Goal: Transaction & Acquisition: Purchase product/service

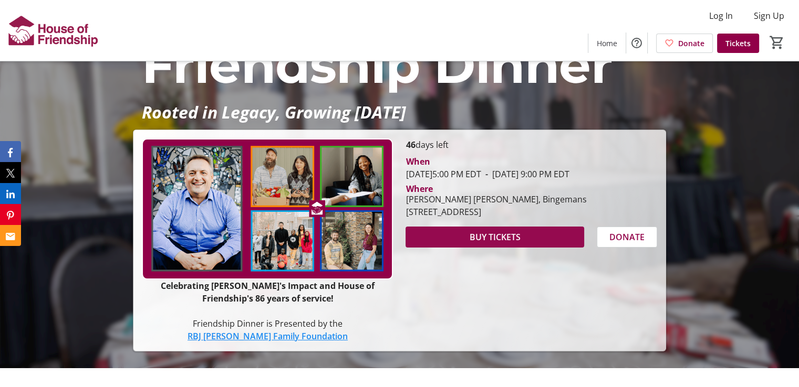
scroll to position [53, 0]
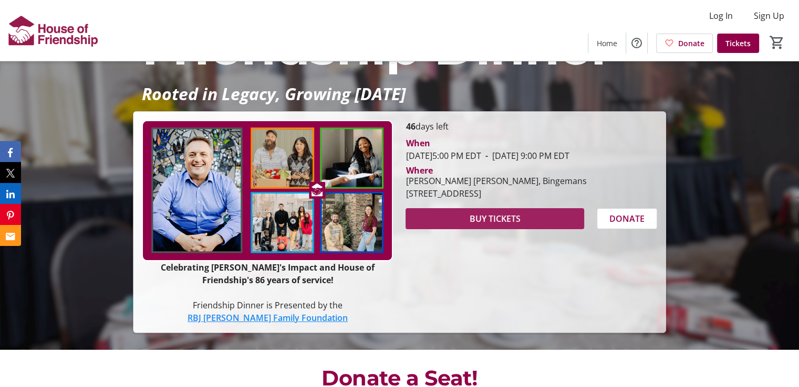
click at [506, 225] on span "BUY TICKETS" at bounding box center [494, 219] width 51 height 13
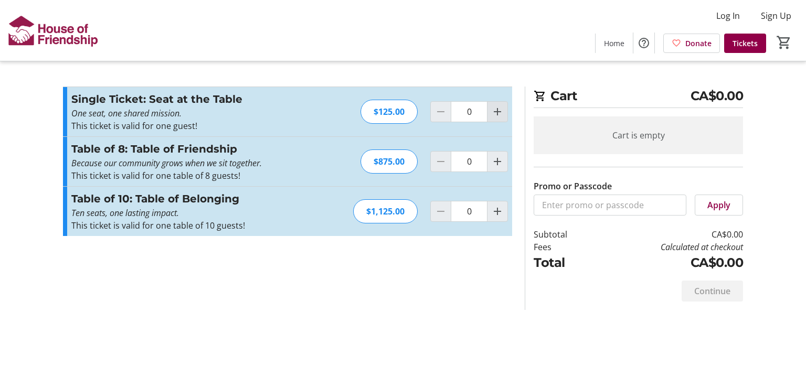
click at [499, 112] on mat-icon "Increment by one" at bounding box center [497, 112] width 13 height 13
type input "2"
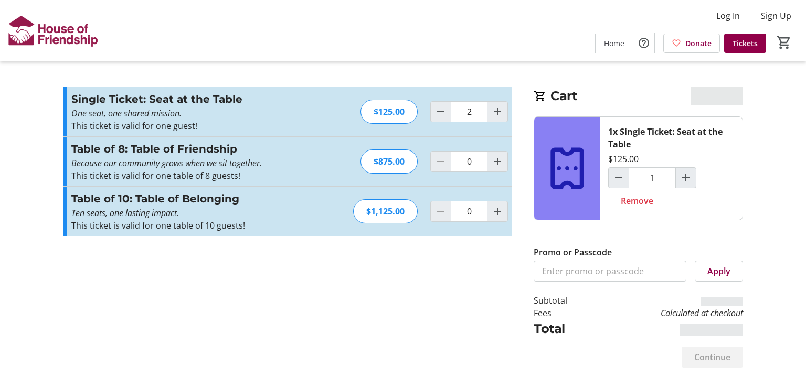
type input "2"
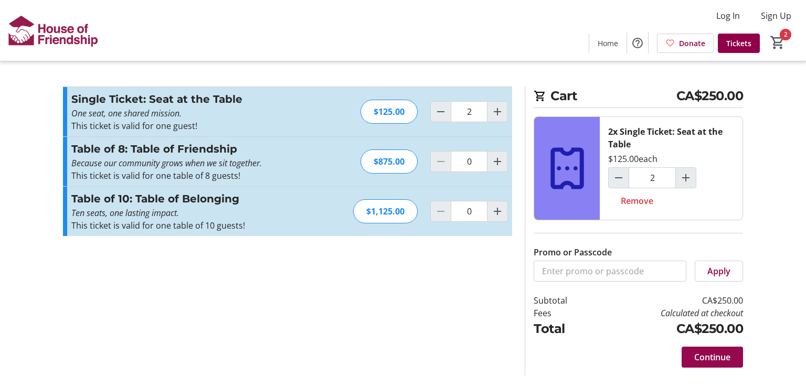
click at [711, 358] on span "Continue" at bounding box center [713, 357] width 36 height 13
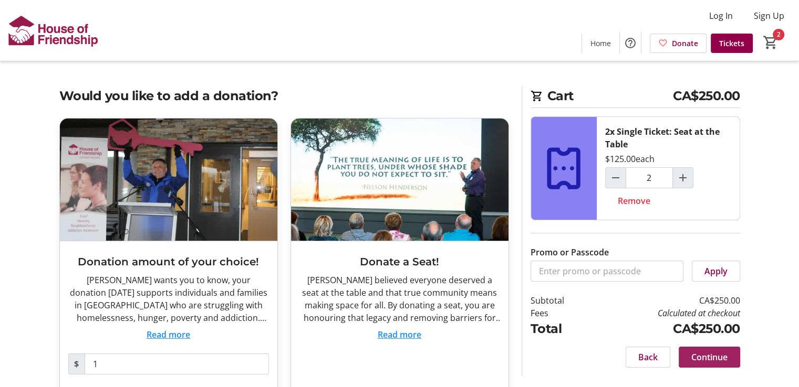
click at [711, 357] on span "Continue" at bounding box center [709, 357] width 36 height 13
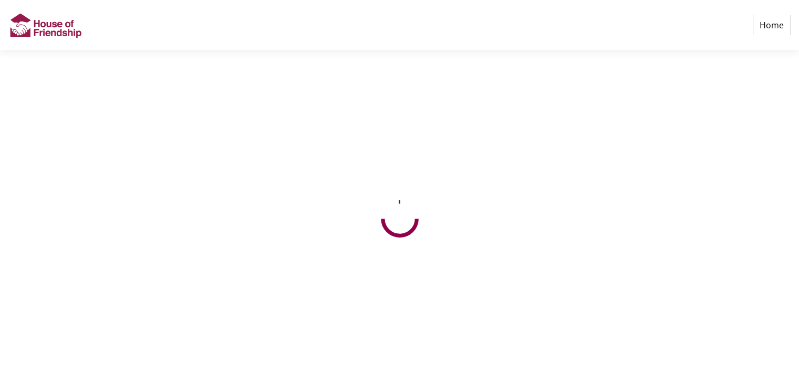
select select "CA"
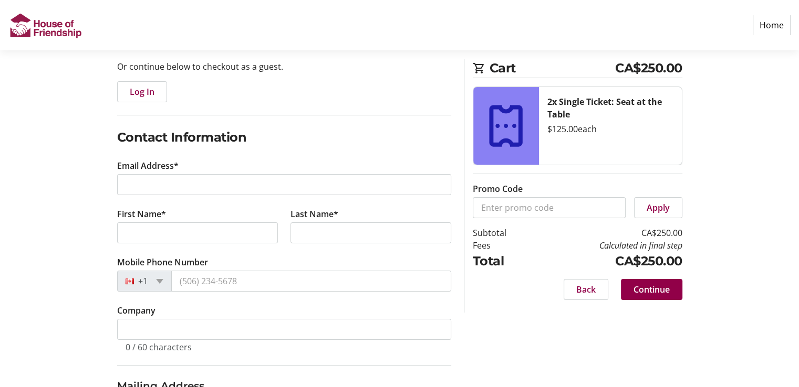
scroll to position [105, 0]
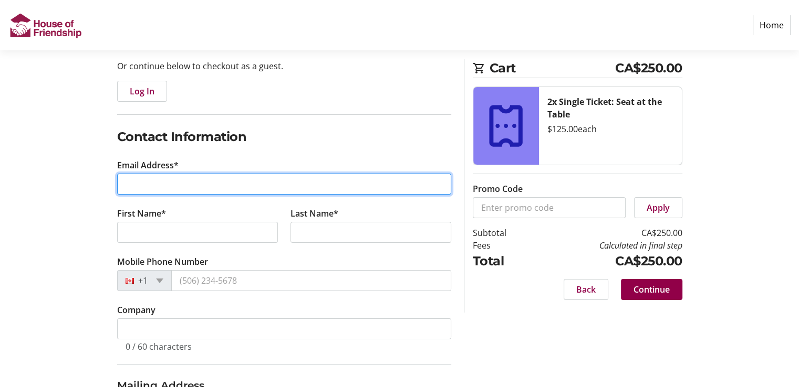
click at [175, 187] on input "Email Address*" at bounding box center [284, 184] width 334 height 21
type input "[PERSON_NAME][EMAIL_ADDRESS][PERSON_NAME][DOMAIN_NAME]"
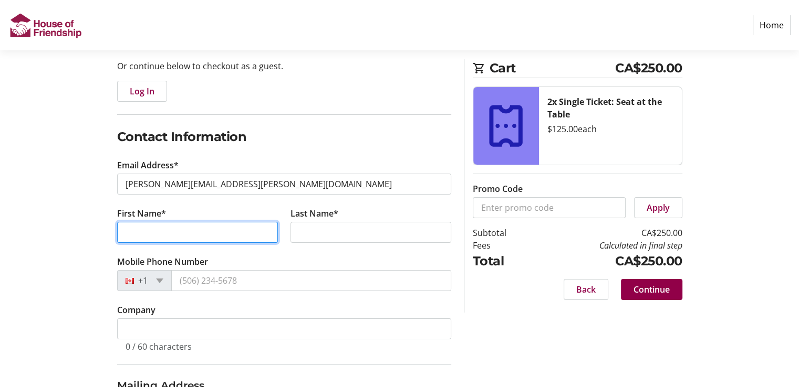
click at [215, 230] on input "First Name*" at bounding box center [197, 232] width 161 height 21
type input "[PERSON_NAME]"
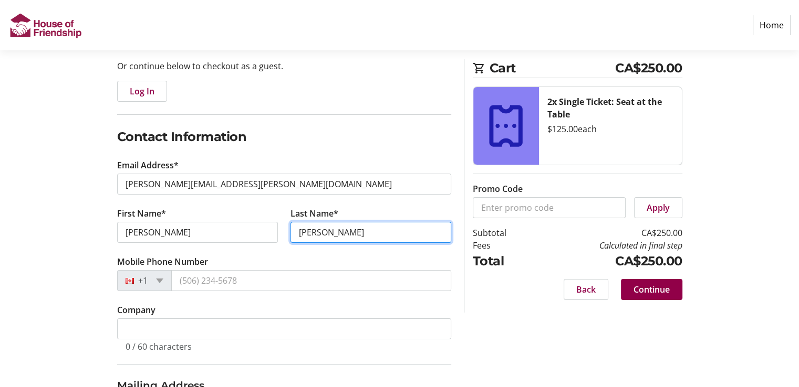
type input "[PERSON_NAME]"
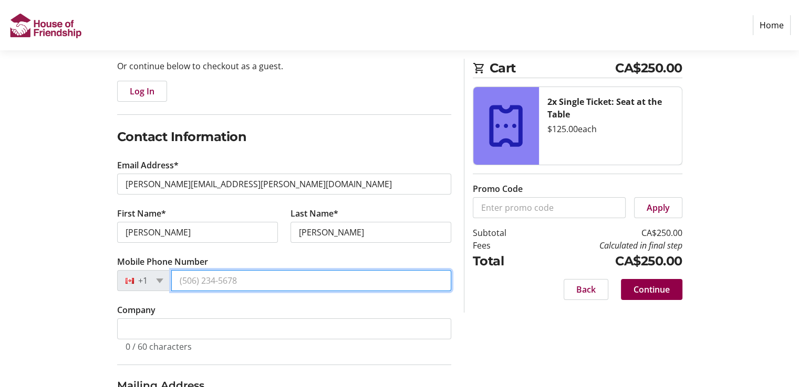
click at [202, 281] on input "Mobile Phone Number" at bounding box center [311, 280] width 280 height 21
type input "[PHONE_NUMBER]"
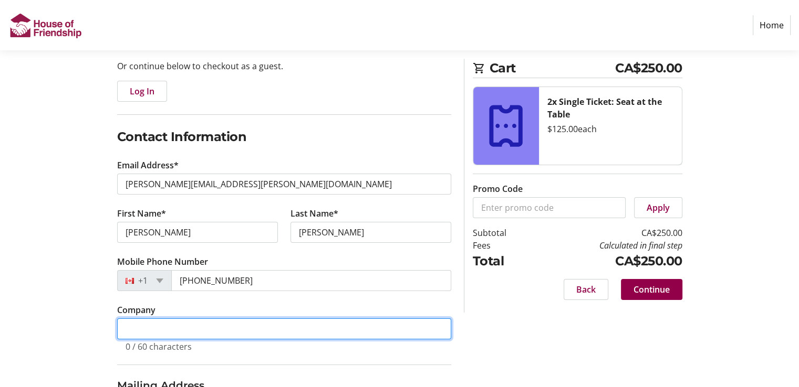
click at [280, 326] on input "Company" at bounding box center [284, 329] width 334 height 21
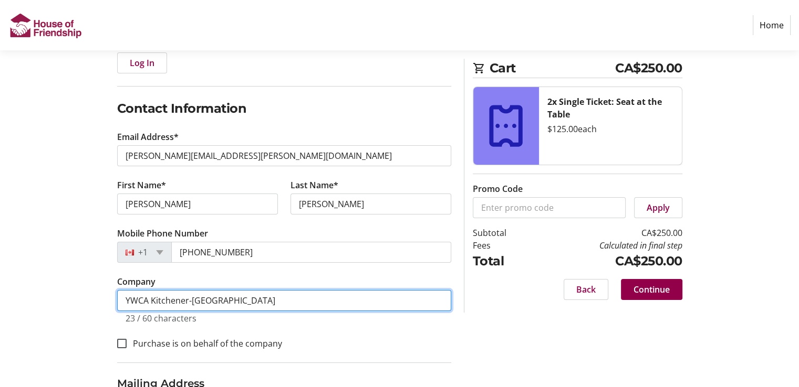
scroll to position [263, 0]
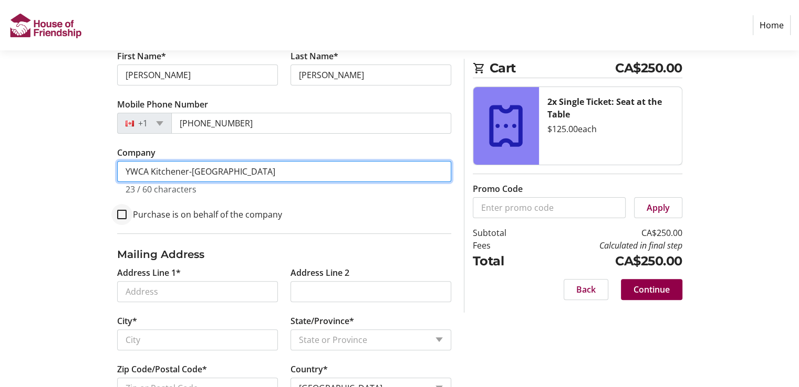
type input "YWCA Kitchener-[GEOGRAPHIC_DATA]"
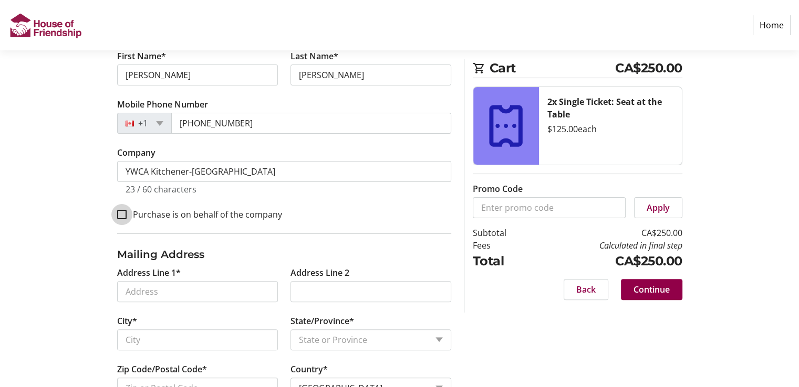
click at [120, 212] on input "Purchase is on behalf of the company" at bounding box center [121, 214] width 9 height 9
checkbox input "true"
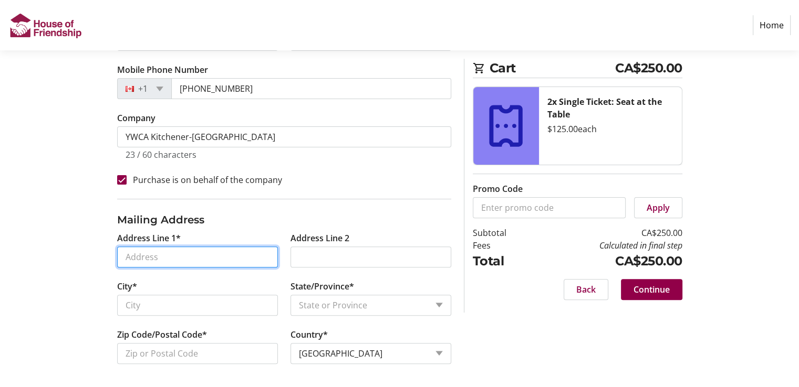
click at [178, 258] on input "Address Line 1*" at bounding box center [197, 257] width 161 height 21
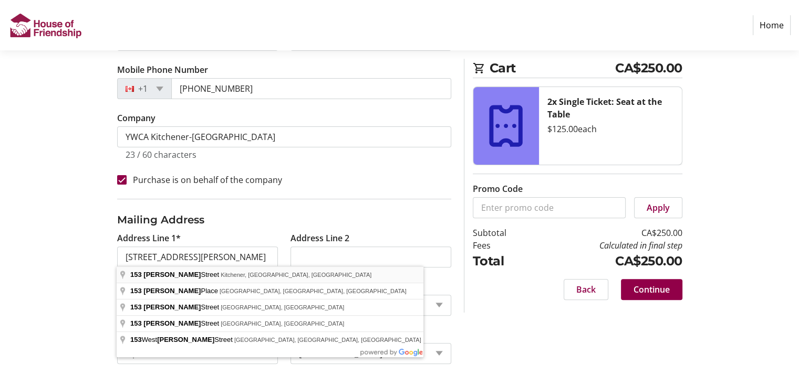
type input "[STREET_ADDRESS][PERSON_NAME]"
type input "Kitchener"
select select "ON"
type input "N2H 2M2"
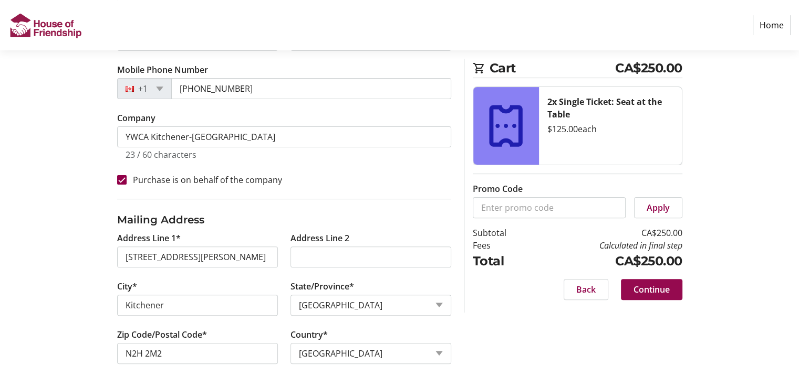
click at [653, 291] on span "Continue" at bounding box center [651, 290] width 36 height 13
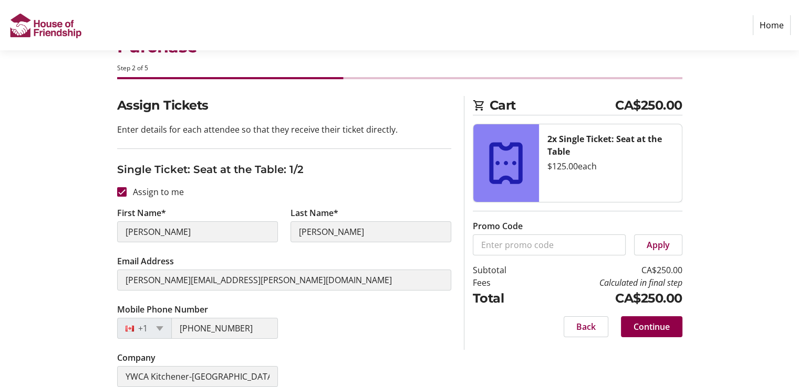
scroll to position [105, 0]
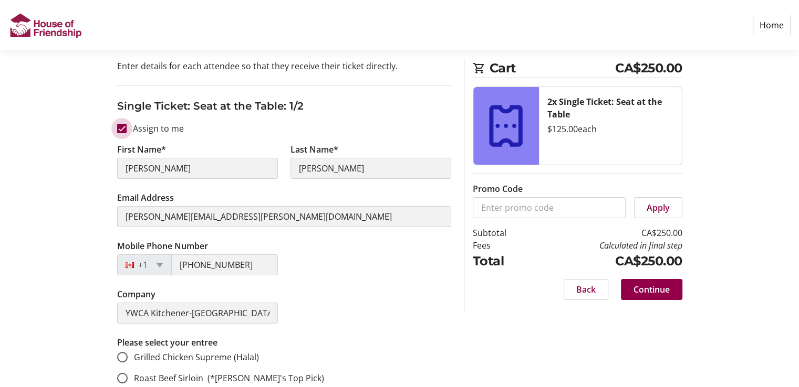
click at [120, 131] on input "Assign to me" at bounding box center [121, 128] width 9 height 9
checkbox input "false"
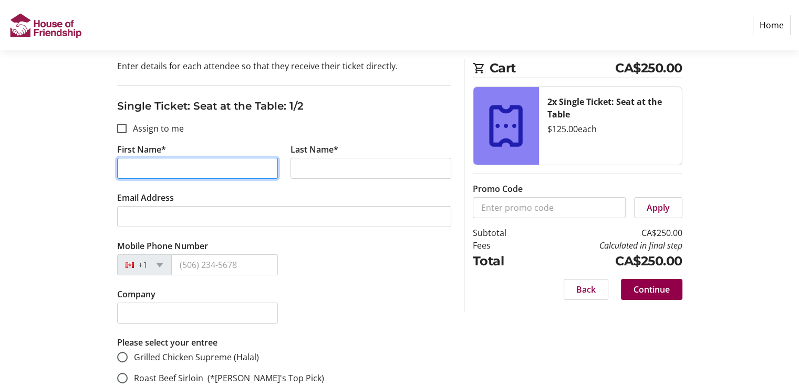
click at [161, 167] on input "First Name*" at bounding box center [197, 168] width 161 height 21
type input "[PERSON_NAME]"
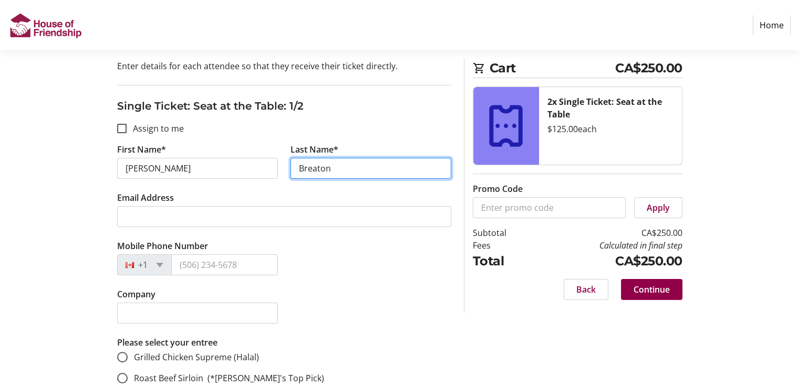
type input "Breaton"
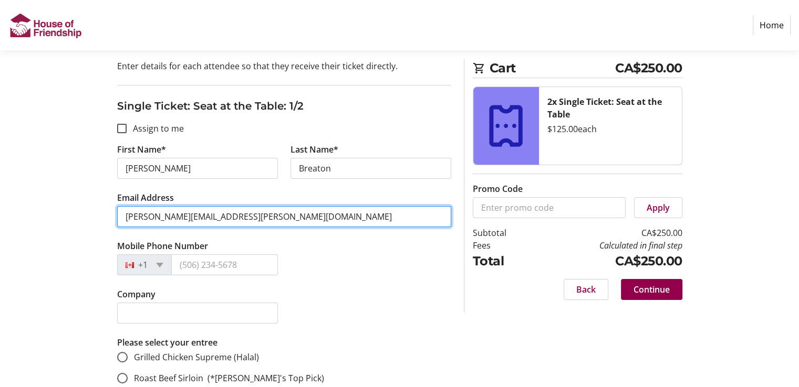
type input "[PERSON_NAME][EMAIL_ADDRESS][PERSON_NAME][DOMAIN_NAME]"
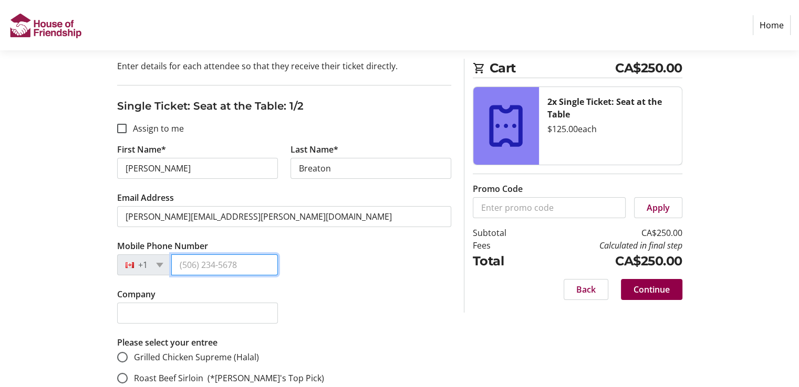
click at [189, 265] on input "Mobile Phone Number" at bounding box center [224, 265] width 107 height 21
type input "[PHONE_NUMBER]"
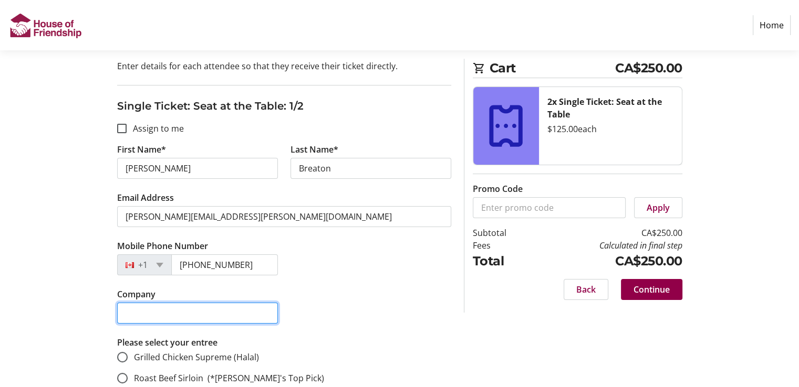
click at [217, 319] on input "Company" at bounding box center [197, 313] width 161 height 21
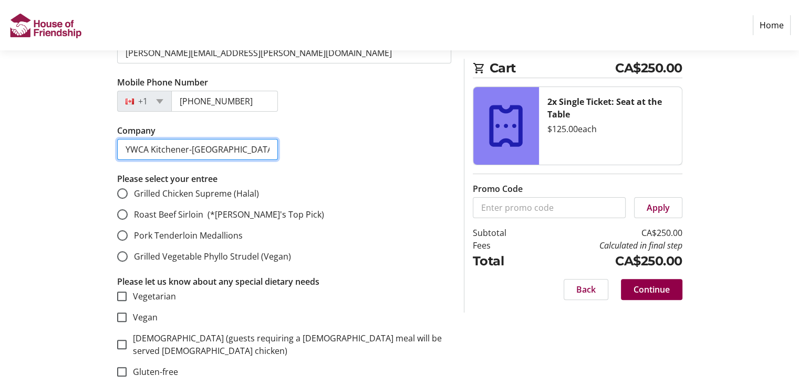
scroll to position [263, 0]
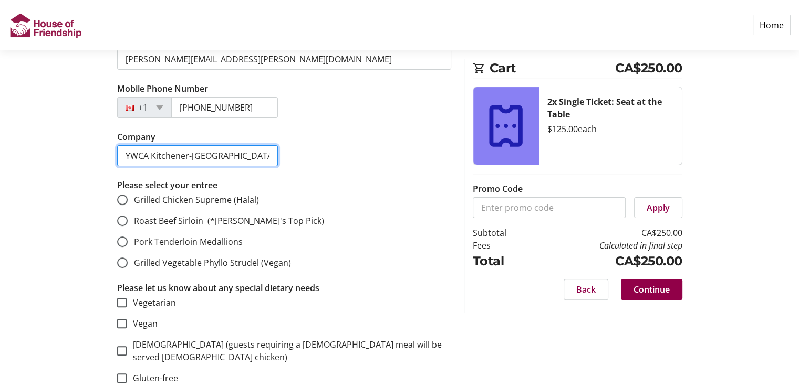
type input "YWCA Kitchener-[GEOGRAPHIC_DATA]"
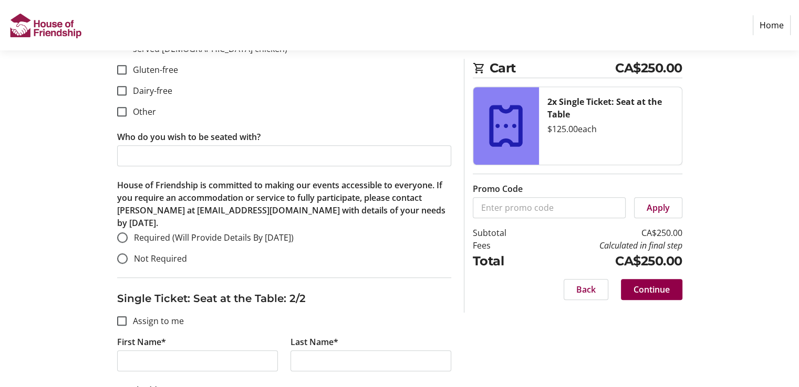
scroll to position [578, 0]
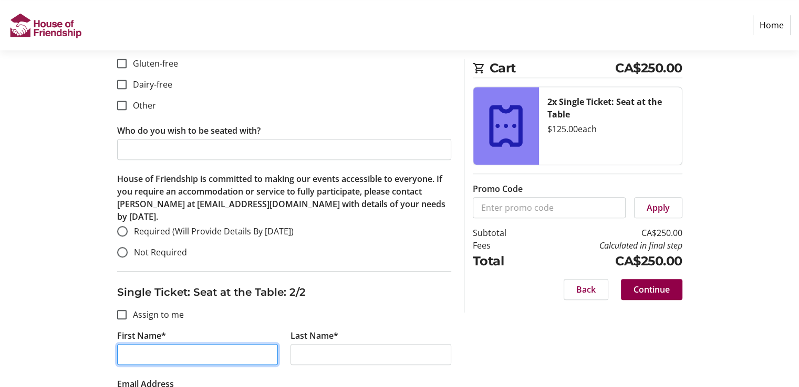
drag, startPoint x: 144, startPoint y: 343, endPoint x: 154, endPoint y: 343, distance: 10.5
click at [144, 344] on input "First Name*" at bounding box center [197, 354] width 161 height 21
type input "[PERSON_NAME]"
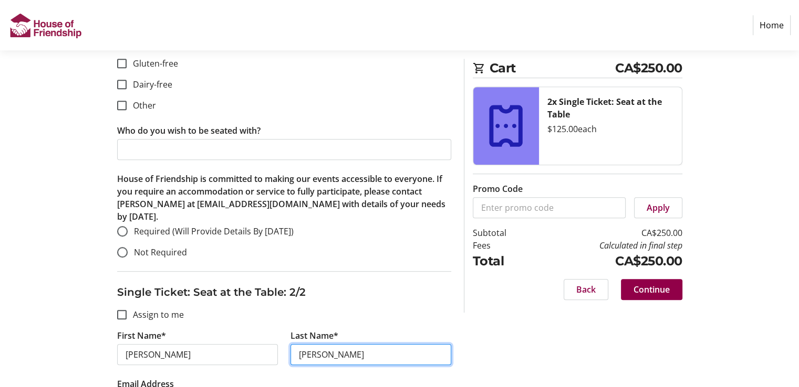
scroll to position [683, 0]
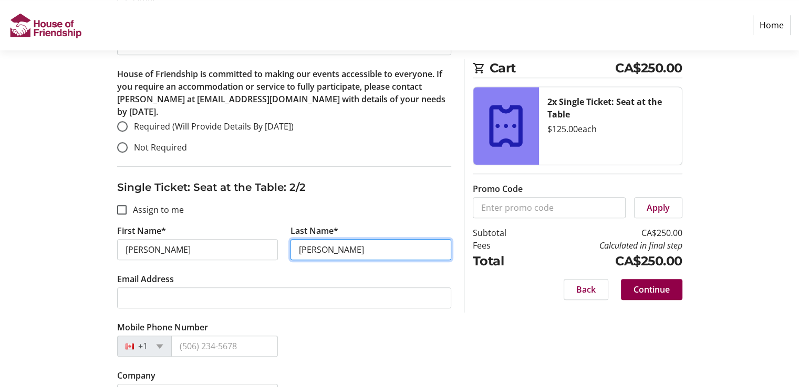
type input "[PERSON_NAME]"
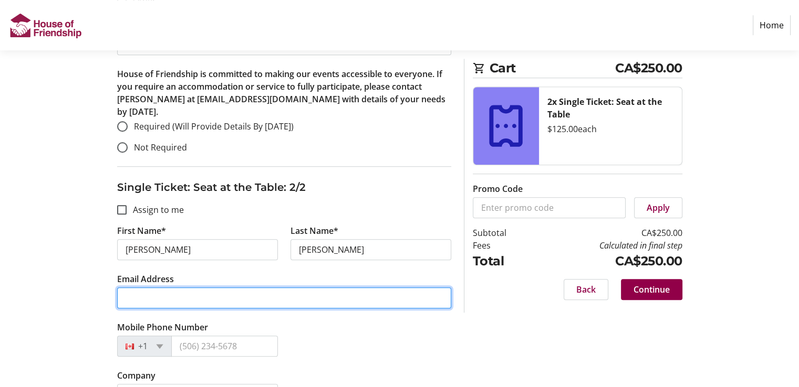
click at [241, 291] on input "Email Address" at bounding box center [284, 298] width 334 height 21
type input "[EMAIL_ADDRESS][DOMAIN_NAME]"
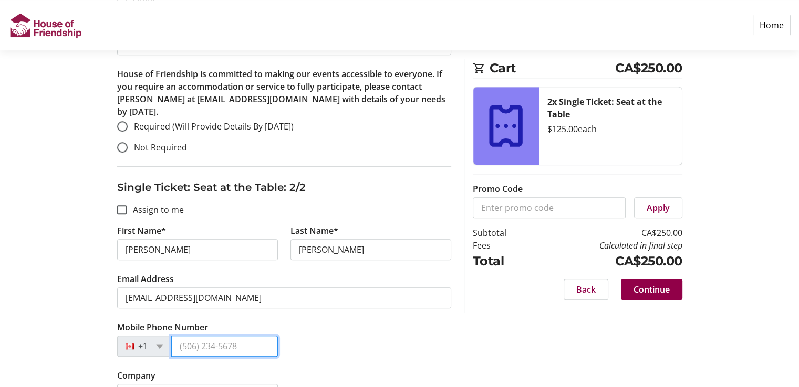
click at [240, 336] on input "Mobile Phone Number" at bounding box center [224, 346] width 107 height 21
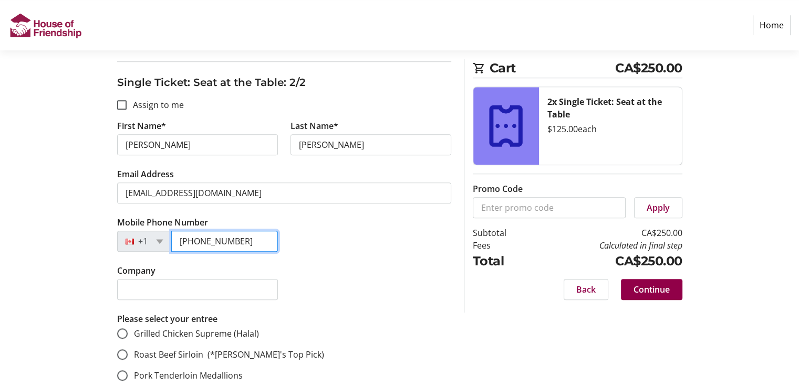
type input "[PHONE_NUMBER]"
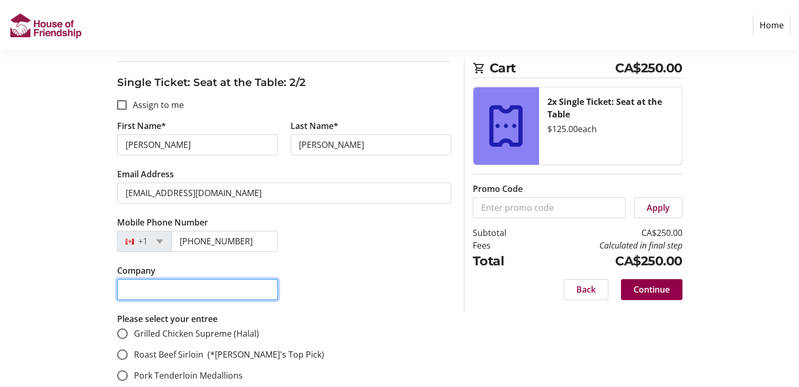
click at [229, 279] on input "Company" at bounding box center [197, 289] width 161 height 21
type input "YWCA Kitchener-[GEOGRAPHIC_DATA]"
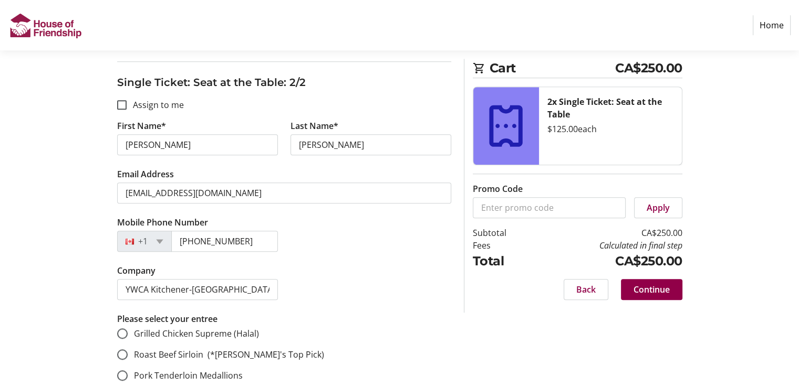
click at [372, 239] on div "Mobile Phone Number [PHONE_NUMBER]" at bounding box center [284, 240] width 347 height 48
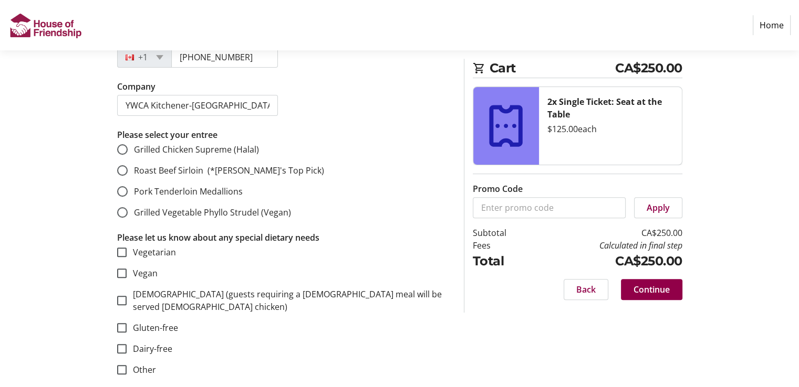
scroll to position [263, 0]
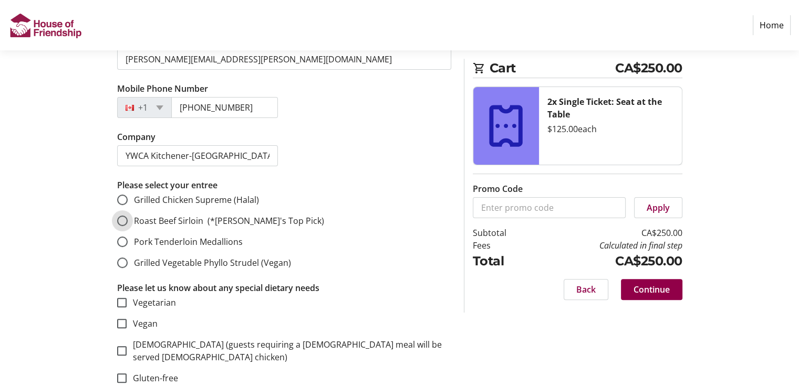
click at [121, 223] on input "Roast Beef Sirloin (*[PERSON_NAME]'s Top Pick)" at bounding box center [122, 221] width 11 height 11
radio input "true"
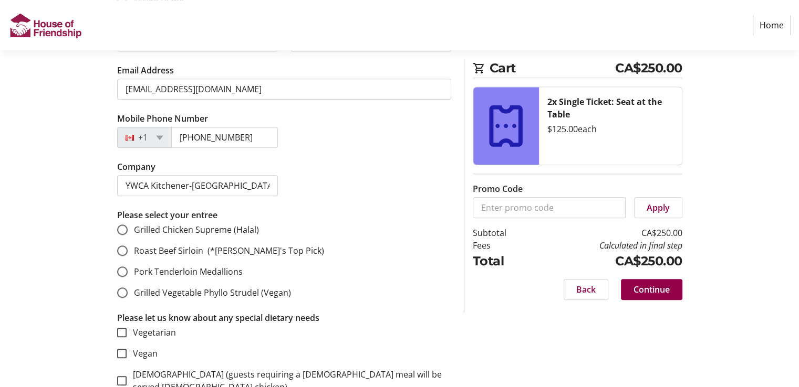
scroll to position [893, 0]
click at [123, 245] on input "Roast Beef Sirloin (*[PERSON_NAME]'s Top Pick)" at bounding box center [122, 250] width 11 height 11
radio input "true"
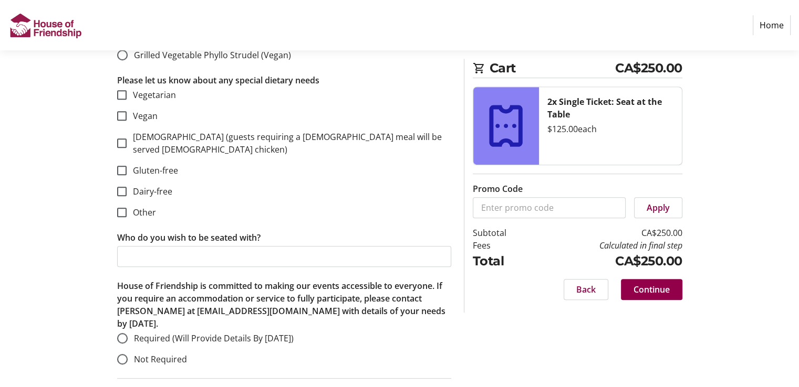
scroll to position [516, 0]
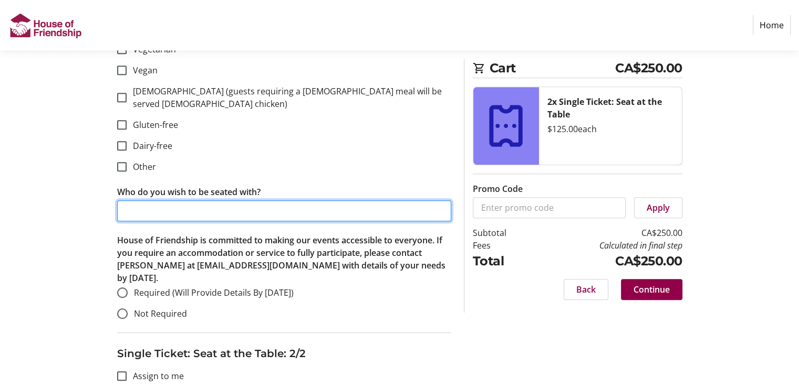
click at [235, 201] on input "Who do you wish to be seated with?" at bounding box center [284, 211] width 334 height 21
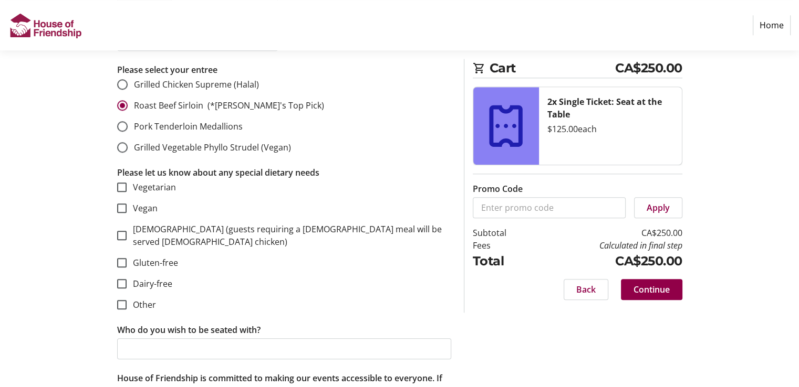
scroll to position [1094, 0]
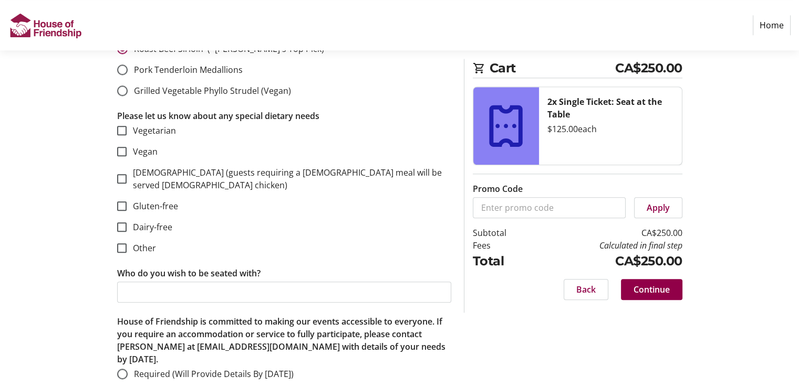
type input "[PERSON_NAME]"
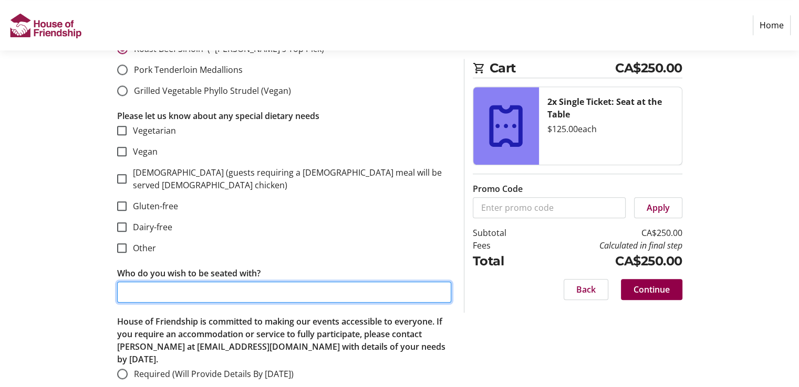
click at [209, 282] on input "Who do you wish to be seated with?" at bounding box center [284, 292] width 334 height 21
type input "[PERSON_NAME]"
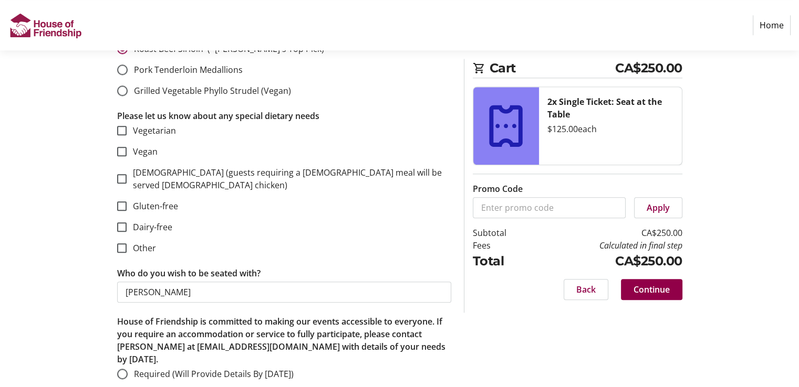
click at [226, 316] on p "House of Friendship is committed to making our events accessible to everyone. I…" at bounding box center [284, 341] width 334 height 50
radio input "true"
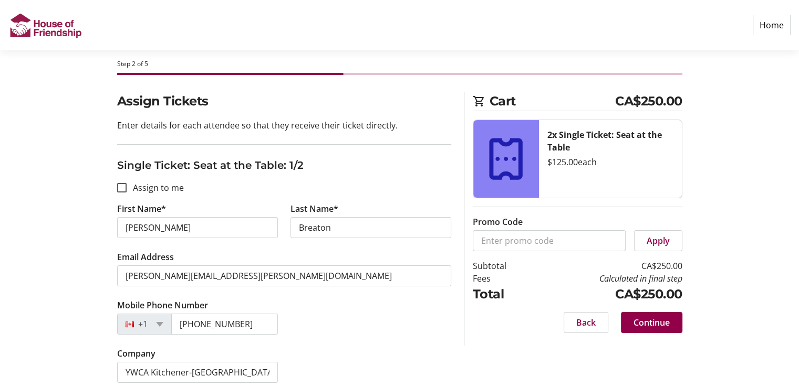
scroll to position [44, 0]
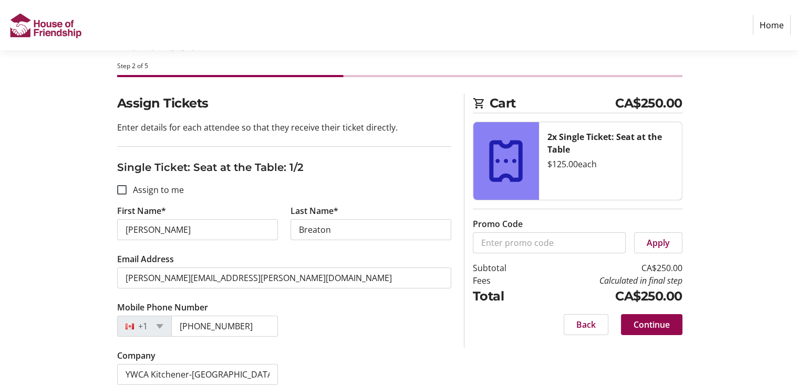
click at [651, 326] on span "Continue" at bounding box center [651, 325] width 36 height 13
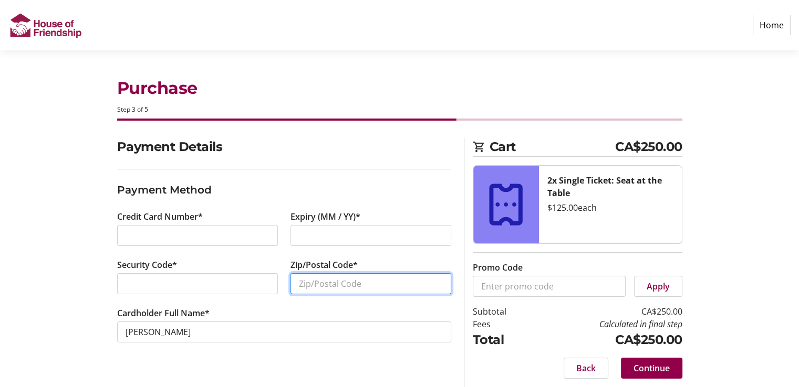
click at [326, 282] on input "Zip/Postal Code*" at bounding box center [370, 284] width 161 height 21
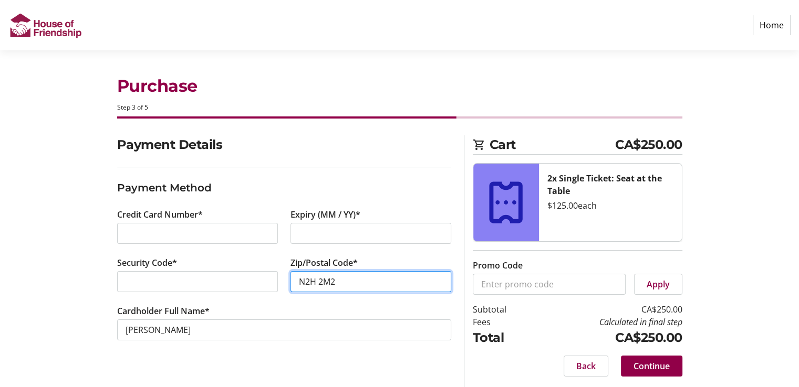
scroll to position [4, 0]
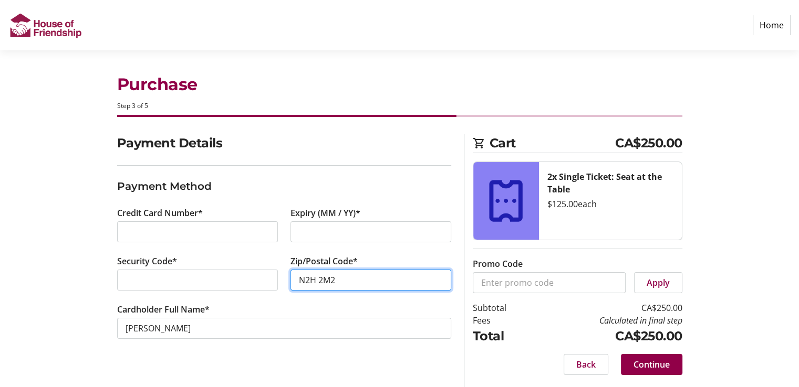
type input "N2H 2M2"
click at [309, 366] on div "Payment Details Payment Method Credit Card Number* Expiry (MM / YY)* Security C…" at bounding box center [284, 261] width 347 height 254
click at [649, 366] on span "Continue" at bounding box center [651, 365] width 36 height 13
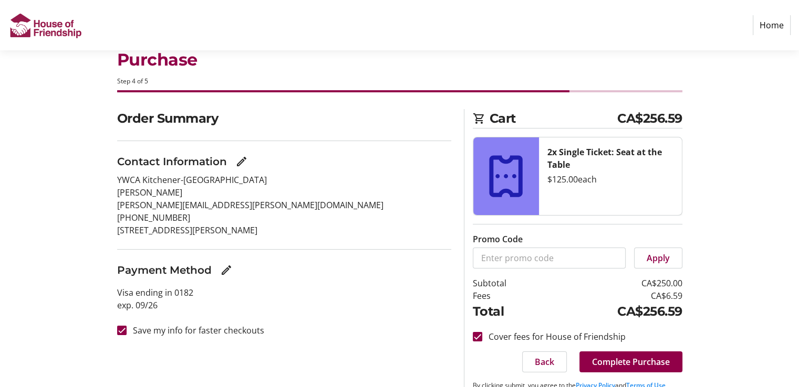
scroll to position [53, 0]
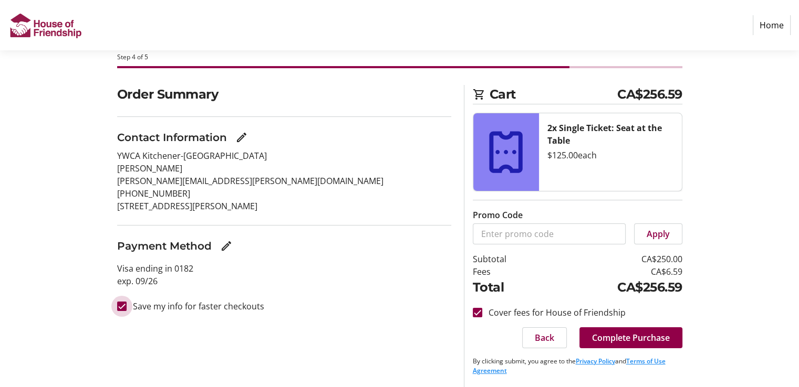
click at [122, 307] on input "Save my info for faster checkouts" at bounding box center [121, 306] width 9 height 9
checkbox input "false"
click at [628, 340] on span "Complete Purchase" at bounding box center [631, 338] width 78 height 13
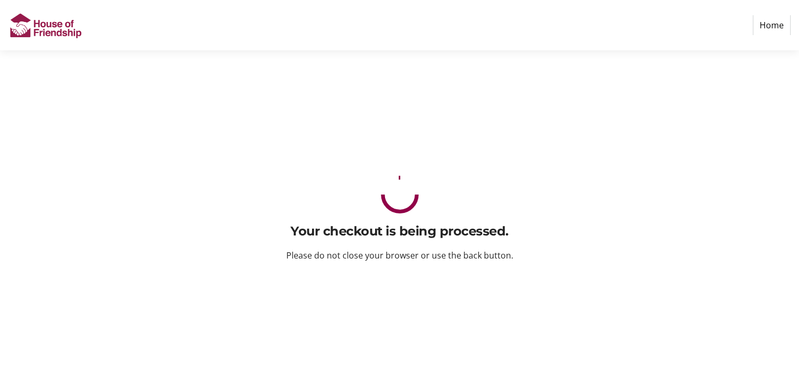
scroll to position [0, 0]
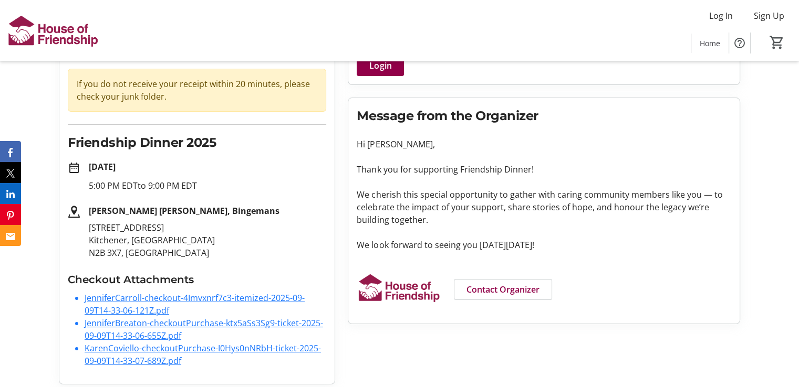
scroll to position [99, 0]
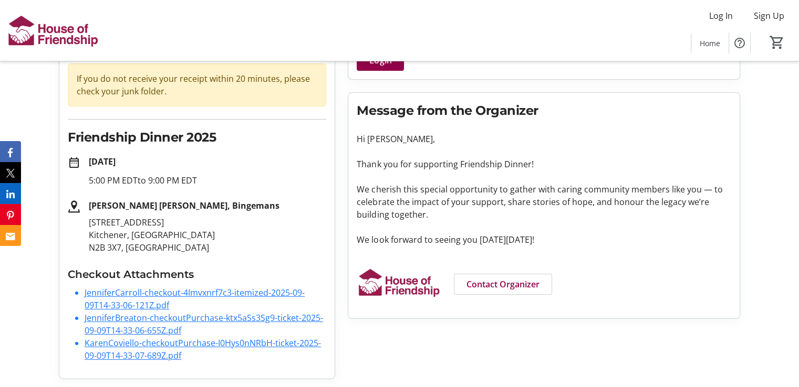
click at [155, 318] on link "JenniferBreaton-checkoutPurchase-ktx5aSs3Sg9-ticket-2025-09-09T14-33-06-655Z.pdf" at bounding box center [204, 324] width 238 height 24
click at [138, 342] on link "KarenCoviello-checkoutPurchase-I0Hys0nNRbH-ticket-2025-09-09T14-33-07-689Z.pdf" at bounding box center [203, 350] width 236 height 24
click at [134, 292] on link "JenniferCarroll-checkout-4Imvxnrf7c3-itemized-2025-09-09T14-33-06-121Z.pdf" at bounding box center [195, 299] width 220 height 24
